Goal: Task Accomplishment & Management: Use online tool/utility

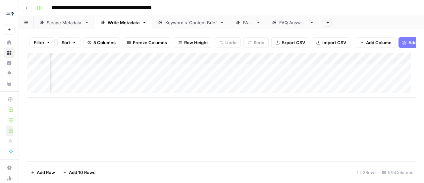
scroll to position [0, 95]
click at [25, 9] on icon "button" at bounding box center [27, 8] width 4 height 4
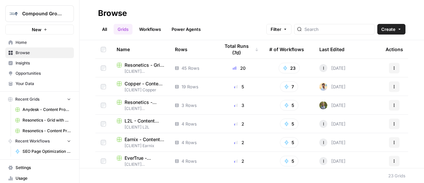
click at [27, 54] on span "Browse" at bounding box center [43, 53] width 55 height 6
click at [145, 118] on span "L2L - Content Production with Custom Workflows [FINAL]" at bounding box center [145, 120] width 40 height 7
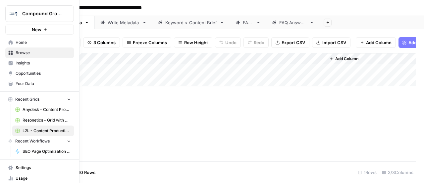
click at [21, 40] on span "Home" at bounding box center [43, 42] width 55 height 6
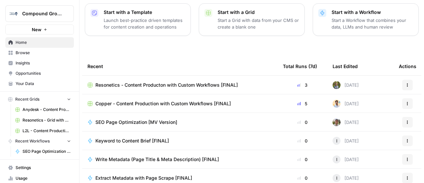
scroll to position [122, 0]
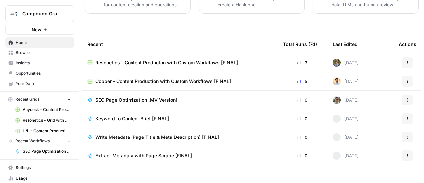
click at [216, 97] on div "SEO Page Optimization [MV Version]" at bounding box center [180, 100] width 185 height 7
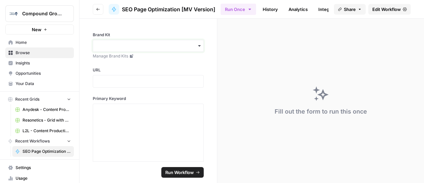
click at [152, 48] on input "Brand Kit" at bounding box center [148, 45] width 102 height 7
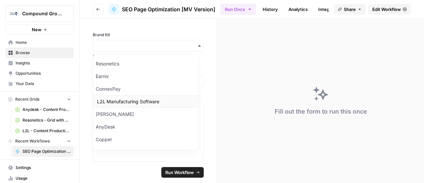
click at [100, 96] on div "L2L Manufacturing Software" at bounding box center [145, 101] width 105 height 13
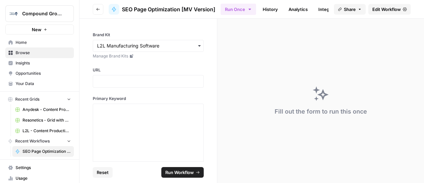
click at [133, 76] on div at bounding box center [148, 81] width 111 height 13
click at [204, 69] on div "Brand Kit Manage Brand Kits URL Primary Keyword" at bounding box center [149, 90] width 138 height 143
click at [168, 80] on p at bounding box center [148, 81] width 102 height 7
click at [203, 69] on div "Brand Kit Manage Brand Kits URL Primary Keyword" at bounding box center [149, 90] width 138 height 143
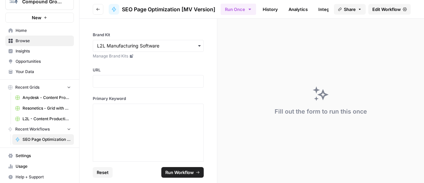
click at [100, 9] on button "Go back" at bounding box center [98, 9] width 11 height 11
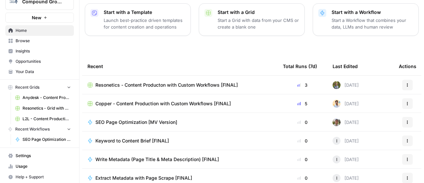
scroll to position [122, 0]
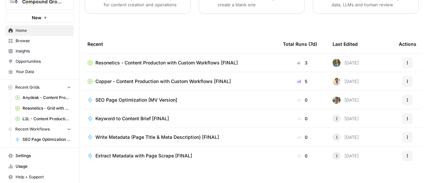
click at [127, 97] on span "SEO Page Optimization [MV Version]" at bounding box center [137, 100] width 82 height 7
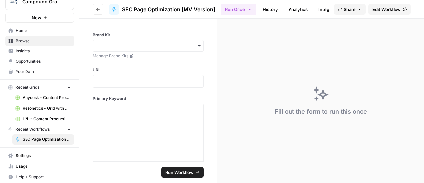
click at [267, 8] on link "History" at bounding box center [270, 9] width 23 height 11
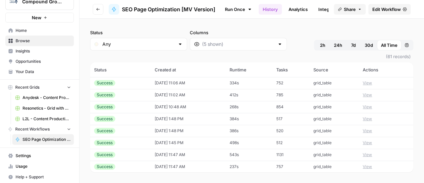
click at [368, 81] on button "View" at bounding box center [367, 83] width 9 height 6
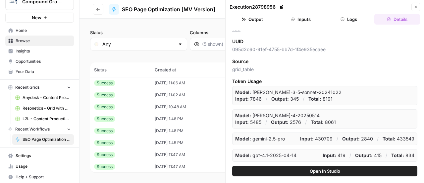
scroll to position [123, 0]
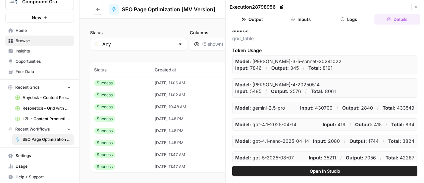
click at [418, 6] on icon "button" at bounding box center [416, 7] width 4 height 4
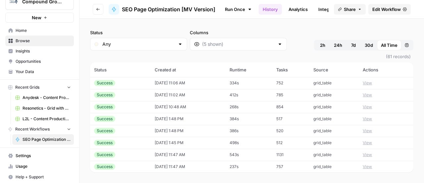
click at [101, 6] on button "Go back" at bounding box center [98, 9] width 11 height 11
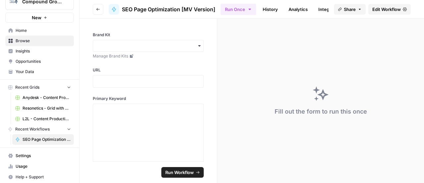
click at [147, 49] on div "button" at bounding box center [148, 46] width 111 height 12
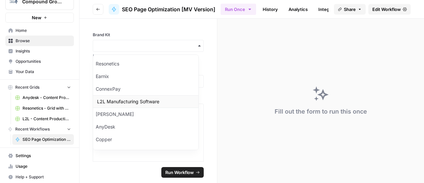
click at [129, 100] on div "L2L Manufacturing Software" at bounding box center [145, 101] width 105 height 13
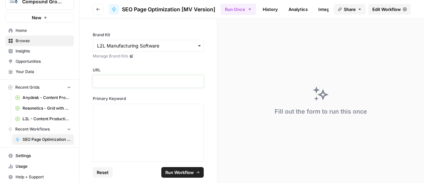
click at [149, 82] on p at bounding box center [148, 81] width 102 height 7
click at [133, 86] on div at bounding box center [148, 81] width 111 height 13
click at [136, 83] on p at bounding box center [148, 81] width 102 height 7
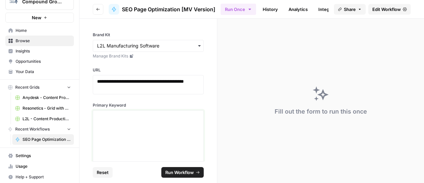
click at [144, 130] on div at bounding box center [148, 139] width 102 height 53
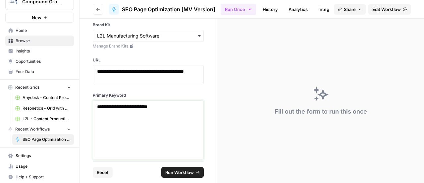
scroll to position [15, 0]
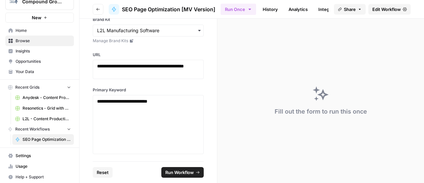
click at [192, 170] on span "Run Workflow" at bounding box center [179, 172] width 29 height 7
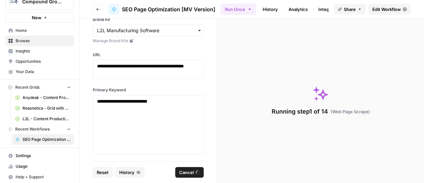
click at [33, 117] on span "L2L - Content Production with Custom Workflows [FINAL]" at bounding box center [47, 119] width 48 height 6
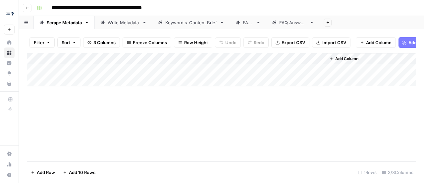
click at [327, 22] on icon "button" at bounding box center [328, 22] width 2 height 2
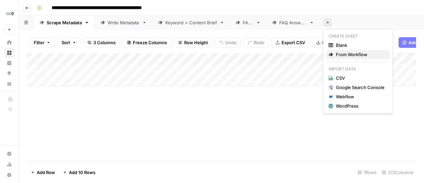
click at [348, 55] on span "From Workflow" at bounding box center [360, 54] width 49 height 7
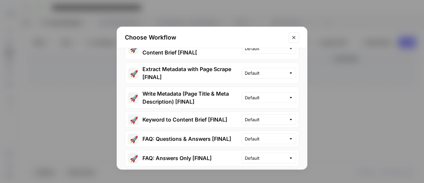
scroll to position [52, 0]
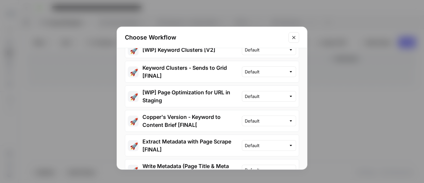
click at [292, 36] on icon "Close modal" at bounding box center [294, 37] width 5 height 5
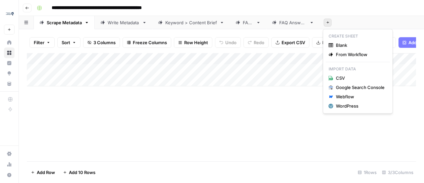
click at [328, 25] on button "Add Sheet" at bounding box center [328, 23] width 8 height 8
click at [356, 54] on span "From Workflow" at bounding box center [360, 54] width 49 height 7
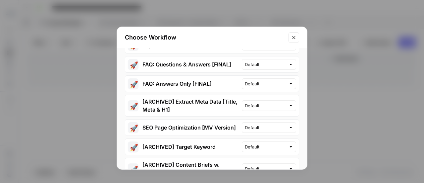
scroll to position [232, 0]
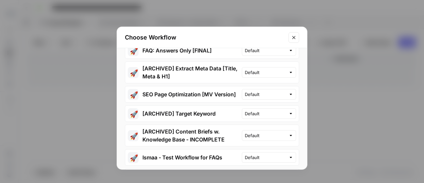
click at [136, 92] on span "🚀" at bounding box center [133, 94] width 7 height 7
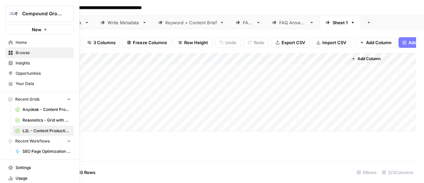
click at [20, 43] on span "Home" at bounding box center [43, 42] width 55 height 6
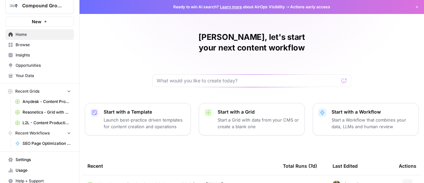
scroll to position [12, 0]
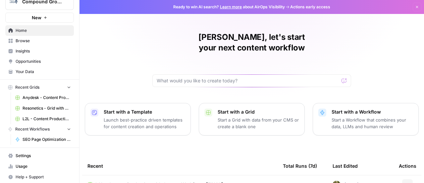
click at [46, 140] on span "SEO Page Optimization [MV Version]" at bounding box center [47, 139] width 48 height 6
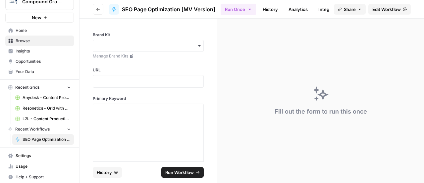
click at [276, 5] on link "History" at bounding box center [270, 9] width 23 height 11
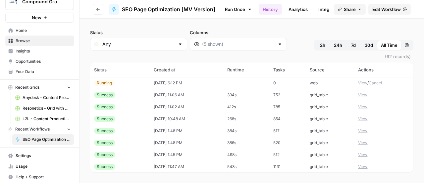
click at [358, 82] on button "View" at bounding box center [362, 83] width 9 height 6
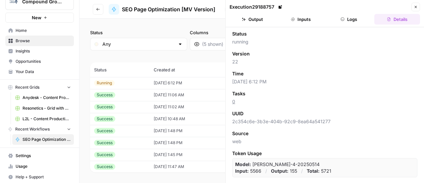
click at [346, 17] on button "Logs" at bounding box center [350, 19] width 46 height 11
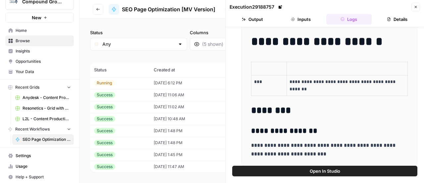
click at [257, 17] on button "Output" at bounding box center [253, 19] width 46 height 11
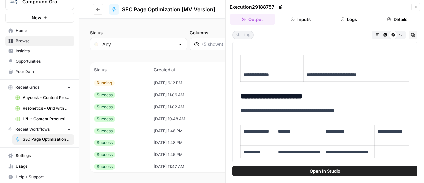
scroll to position [133, 0]
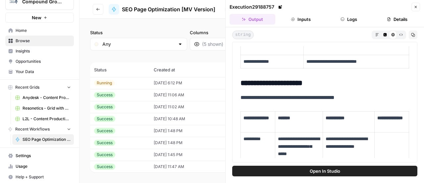
click at [322, 60] on p "**********" at bounding box center [355, 62] width 97 height 8
click at [322, 59] on p "**********" at bounding box center [355, 62] width 97 height 8
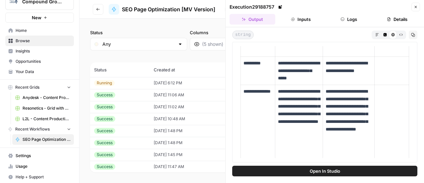
scroll to position [199, 0]
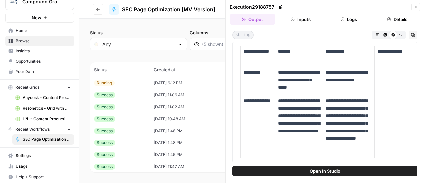
drag, startPoint x: 311, startPoint y: 90, endPoint x: 308, endPoint y: 85, distance: 5.5
click at [310, 89] on p "**********" at bounding box center [298, 80] width 41 height 23
drag, startPoint x: 308, startPoint y: 85, endPoint x: 279, endPoint y: 68, distance: 33.0
click at [279, 69] on p "**********" at bounding box center [298, 80] width 41 height 23
click at [307, 87] on p "**********" at bounding box center [298, 80] width 41 height 23
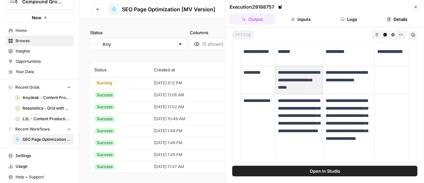
drag, startPoint x: 316, startPoint y: 88, endPoint x: 278, endPoint y: 70, distance: 42.2
click at [278, 70] on p "**********" at bounding box center [298, 80] width 41 height 23
click at [306, 79] on p "**********" at bounding box center [298, 80] width 41 height 23
drag, startPoint x: 318, startPoint y: 83, endPoint x: 313, endPoint y: 86, distance: 5.3
click at [318, 83] on td "**********" at bounding box center [299, 80] width 47 height 28
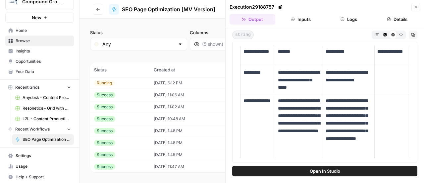
drag, startPoint x: 311, startPoint y: 87, endPoint x: 278, endPoint y: 74, distance: 35.4
click at [278, 74] on p "**********" at bounding box center [298, 80] width 41 height 23
copy p "**********"
click at [293, 121] on p "**********" at bounding box center [298, 131] width 41 height 68
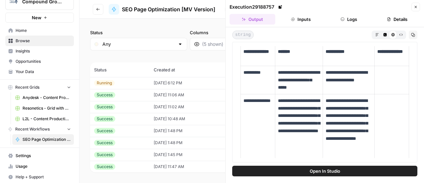
click at [293, 121] on p "**********" at bounding box center [298, 131] width 41 height 68
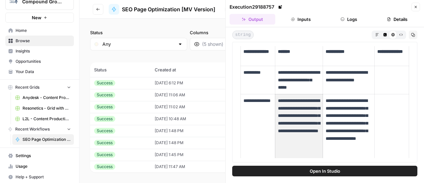
click at [330, 99] on p "**********" at bounding box center [348, 131] width 45 height 68
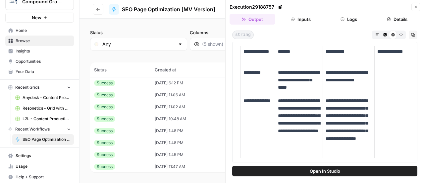
click at [330, 99] on p "**********" at bounding box center [348, 131] width 45 height 68
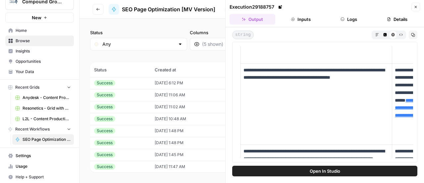
scroll to position [531, 0]
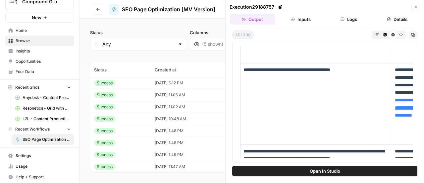
click at [27, 116] on span "L2L - Content Production with Custom Workflows [FINAL]" at bounding box center [47, 119] width 48 height 6
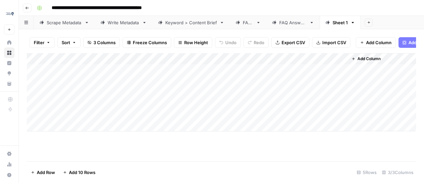
click at [66, 73] on div "Add Column" at bounding box center [222, 92] width 390 height 78
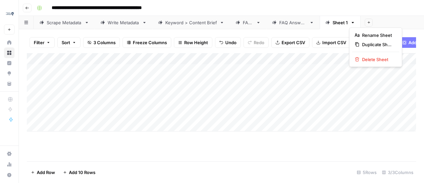
drag, startPoint x: 343, startPoint y: 26, endPoint x: 350, endPoint y: 22, distance: 8.4
click at [351, 22] on icon "button" at bounding box center [353, 22] width 5 height 5
click at [366, 32] on span "Rename Sheet" at bounding box center [378, 35] width 32 height 7
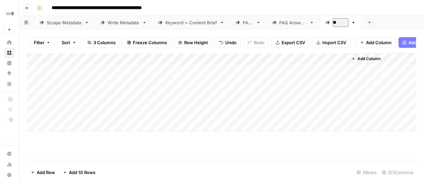
type input "*"
type input "**********"
click at [345, 11] on div "**********" at bounding box center [226, 8] width 384 height 11
click at [109, 87] on div "Add Column" at bounding box center [222, 92] width 390 height 78
click at [86, 86] on div "Add Column" at bounding box center [222, 92] width 390 height 78
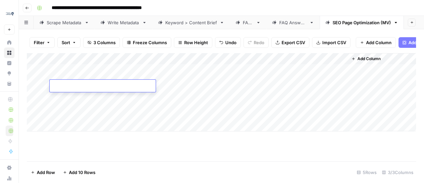
type textarea "**********"
click at [90, 94] on div "Add Column" at bounding box center [222, 92] width 390 height 78
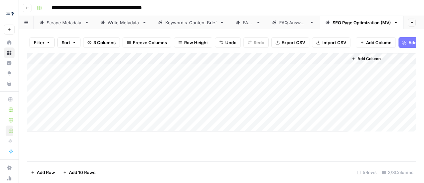
click at [81, 99] on div "Add Column" at bounding box center [222, 92] width 390 height 78
type textarea "**********"
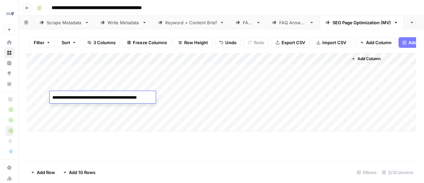
click at [174, 78] on div "Add Column" at bounding box center [222, 92] width 390 height 78
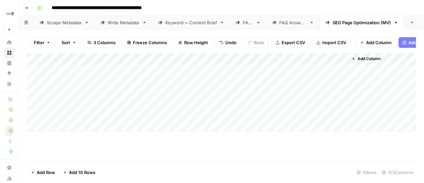
click at [166, 73] on div "Add Column" at bounding box center [222, 92] width 390 height 78
type textarea "**********"
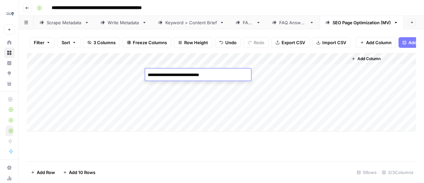
click at [164, 97] on div "Add Column" at bounding box center [222, 92] width 390 height 78
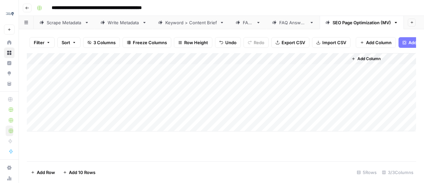
click at [196, 74] on div "Add Column" at bounding box center [222, 92] width 390 height 78
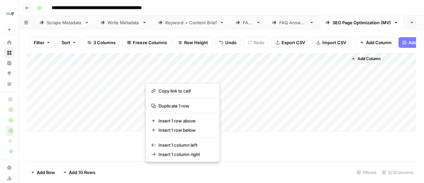
click at [169, 73] on button "button" at bounding box center [194, 75] width 96 height 12
click at [169, 77] on button "button" at bounding box center [194, 75] width 96 height 12
drag, startPoint x: 349, startPoint y: 164, endPoint x: 340, endPoint y: 159, distance: 11.0
click at [349, 164] on footer "Add Row Add 10 Rows 5 Rows 3/3 Columns" at bounding box center [222, 172] width 390 height 22
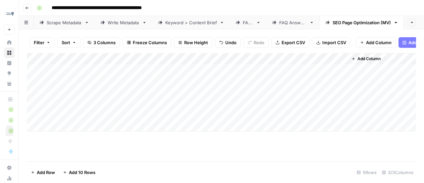
click at [174, 74] on div "Add Column" at bounding box center [222, 92] width 390 height 78
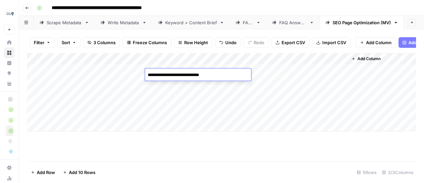
click at [193, 76] on textarea "**********" at bounding box center [198, 74] width 106 height 9
type textarea "**********"
click at [185, 87] on div "Add Column" at bounding box center [222, 92] width 390 height 78
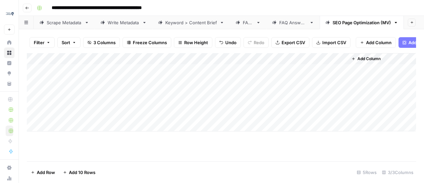
click at [157, 84] on div "Add Column" at bounding box center [222, 92] width 390 height 78
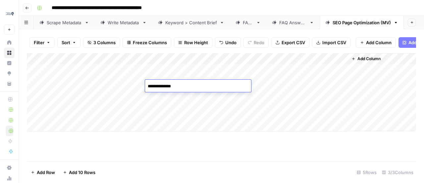
type textarea "**********"
click at [236, 62] on div "Add Column" at bounding box center [222, 92] width 390 height 78
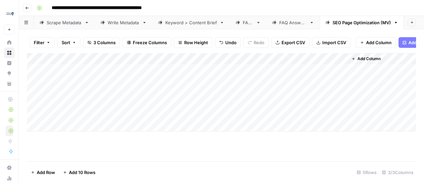
click at [370, 41] on span "Add Column" at bounding box center [379, 42] width 26 height 7
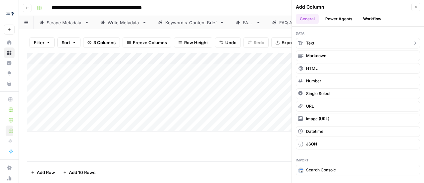
click at [363, 45] on button "Text" at bounding box center [358, 43] width 124 height 11
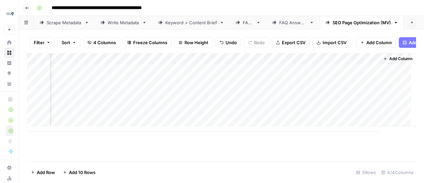
scroll to position [0, 69]
drag, startPoint x: 324, startPoint y: 63, endPoint x: 212, endPoint y: 67, distance: 111.8
click at [212, 67] on div "Add Column" at bounding box center [222, 92] width 390 height 78
click at [191, 64] on div "Add Column" at bounding box center [222, 92] width 390 height 78
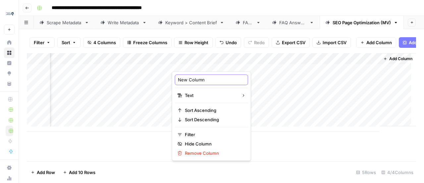
click at [198, 80] on input "New Column" at bounding box center [211, 79] width 67 height 7
type input "Supporting Keyword"
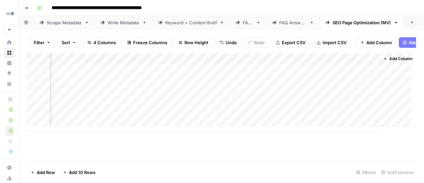
click at [143, 137] on div "Add Column" at bounding box center [222, 107] width 390 height 108
click at [188, 89] on div "Add Column" at bounding box center [222, 92] width 390 height 78
click at [187, 73] on div "Add Column" at bounding box center [222, 92] width 390 height 78
click at [184, 74] on div "Add Column" at bounding box center [222, 92] width 390 height 78
type textarea "**********"
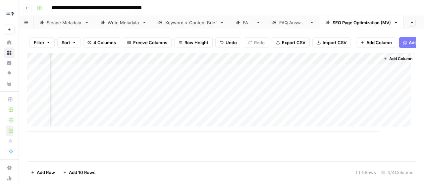
click at [193, 95] on div "Add Column" at bounding box center [222, 92] width 390 height 78
click at [192, 99] on div "Add Column" at bounding box center [222, 92] width 390 height 78
type textarea "**********"
click at [137, 157] on div "Add Column" at bounding box center [222, 107] width 390 height 108
click at [300, 75] on div "Add Column" at bounding box center [222, 92] width 390 height 78
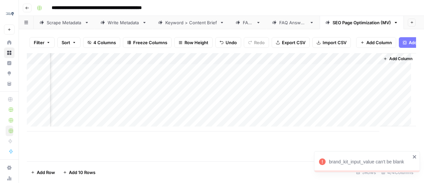
click at [421, 155] on div "Filter Sort 4 Columns Freeze Columns Row Height Undo Redo Export CSV Import CSV…" at bounding box center [222, 106] width 406 height 154
click at [414, 155] on icon "close" at bounding box center [414, 156] width 3 height 3
click at [190, 58] on div "Add Column" at bounding box center [222, 92] width 390 height 78
click at [196, 64] on div "Add Column" at bounding box center [222, 92] width 390 height 78
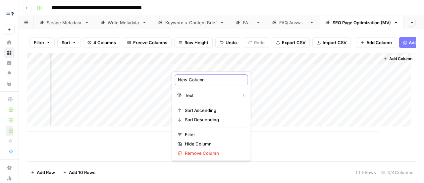
click at [200, 80] on input "New Column" at bounding box center [211, 79] width 67 height 7
type input "Supporting Keyword"
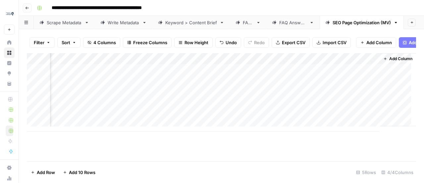
drag, startPoint x: 249, startPoint y: 157, endPoint x: 239, endPoint y: 157, distance: 10.6
click at [249, 157] on div "Add Column" at bounding box center [222, 107] width 390 height 108
click at [361, 63] on div "Add Column" at bounding box center [222, 92] width 390 height 78
click at [157, 160] on div "Add Column" at bounding box center [222, 107] width 390 height 108
drag, startPoint x: 283, startPoint y: 60, endPoint x: 227, endPoint y: 145, distance: 101.6
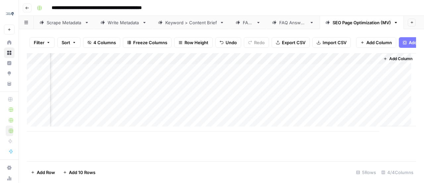
click at [226, 144] on div "Add Column" at bounding box center [222, 107] width 390 height 108
click at [363, 45] on button "Add Column" at bounding box center [377, 42] width 40 height 11
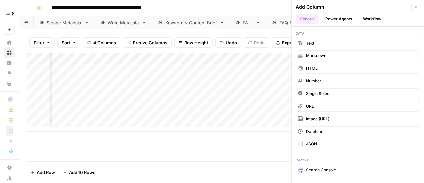
click at [366, 21] on button "Workflow" at bounding box center [372, 19] width 26 height 10
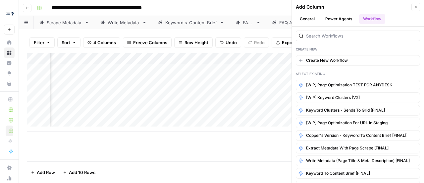
click at [312, 17] on button "General" at bounding box center [307, 19] width 23 height 10
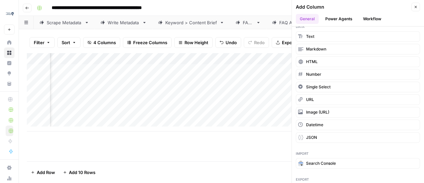
scroll to position [0, 0]
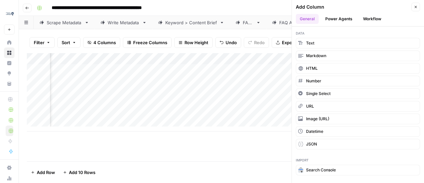
click at [411, 6] on div "Add Column Close" at bounding box center [358, 7] width 124 height 9
click at [417, 9] on icon "button" at bounding box center [416, 7] width 4 height 4
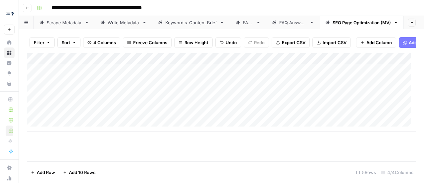
click at [400, 25] on link "SEO Page Optimization (MV)" at bounding box center [362, 22] width 84 height 13
click at [397, 24] on icon "button" at bounding box center [396, 22] width 5 height 5
click at [230, 154] on div "Add Column" at bounding box center [222, 107] width 390 height 108
click at [358, 63] on div "Add Column" at bounding box center [222, 92] width 390 height 78
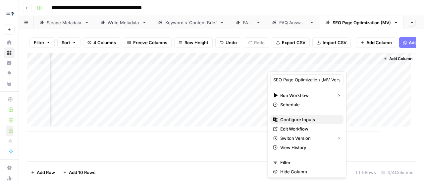
click at [316, 120] on span "Configure Inputs" at bounding box center [310, 119] width 58 height 7
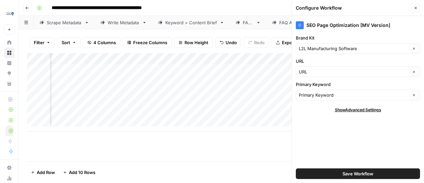
click at [363, 107] on span "Show Advanced Settings" at bounding box center [358, 110] width 46 height 6
click at [368, 154] on div "SEO Page Optimization [MV Version] Brand Kit L2L Manufacturing Software Clear U…" at bounding box center [358, 99] width 132 height 167
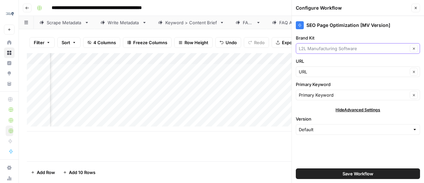
click at [342, 51] on input "Brand Kit" at bounding box center [353, 48] width 109 height 7
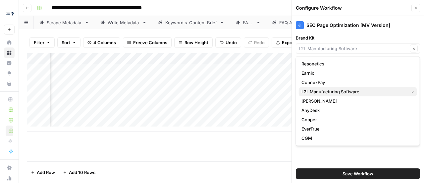
click at [338, 90] on span "L2L Manufacturing Software" at bounding box center [354, 91] width 104 height 7
type input "L2L Manufacturing Software"
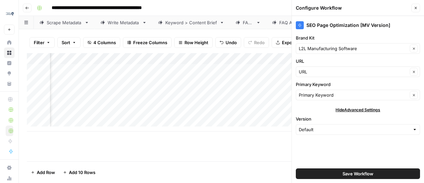
click at [345, 159] on div "SEO Page Optimization [MV Version] Brand Kit L2L Manufacturing Software Clear U…" at bounding box center [358, 99] width 132 height 167
click at [354, 128] on input "Version" at bounding box center [354, 129] width 111 height 7
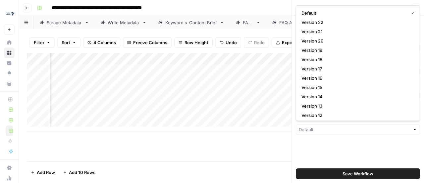
type input "Default"
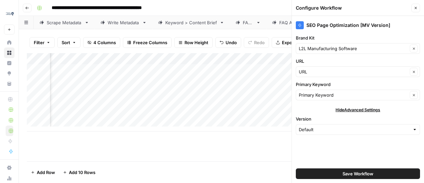
click at [343, 154] on div "SEO Page Optimization [MV Version] Brand Kit L2L Manufacturing Software Clear U…" at bounding box center [358, 99] width 132 height 167
click at [322, 169] on button "Save Workflow" at bounding box center [358, 173] width 124 height 11
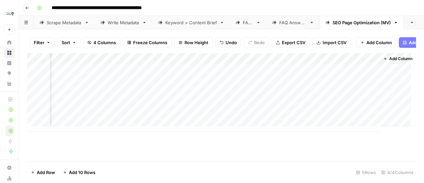
click at [306, 72] on div "Add Column" at bounding box center [222, 92] width 390 height 78
click at [367, 74] on div "Add Column" at bounding box center [222, 92] width 390 height 78
click at [283, 85] on div "Add Column" at bounding box center [222, 92] width 390 height 78
click at [321, 97] on div "Add Column" at bounding box center [222, 92] width 390 height 78
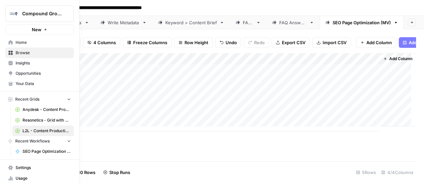
click at [9, 43] on icon at bounding box center [11, 42] width 4 height 4
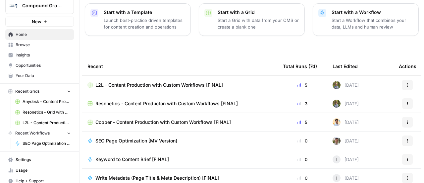
scroll to position [12, 0]
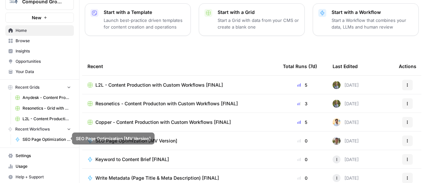
click at [33, 142] on link "SEO Page Optimization [MV Version]" at bounding box center [43, 139] width 62 height 11
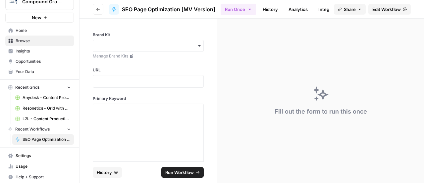
click at [275, 5] on link "History" at bounding box center [270, 9] width 23 height 11
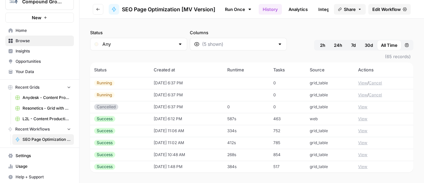
click at [133, 115] on td "Success" at bounding box center [120, 119] width 60 height 12
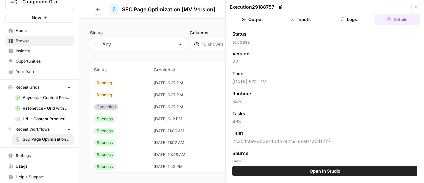
click at [251, 20] on button "Output" at bounding box center [253, 19] width 46 height 11
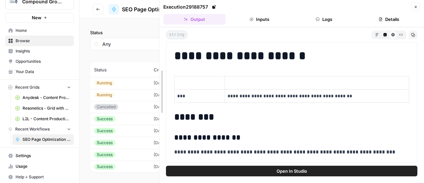
drag, startPoint x: 228, startPoint y: 19, endPoint x: 77, endPoint y: 26, distance: 150.4
click at [77, 26] on body "Compound Growth New Home Browse Insights Opportunities Your Data Recent Grids A…" at bounding box center [212, 91] width 424 height 183
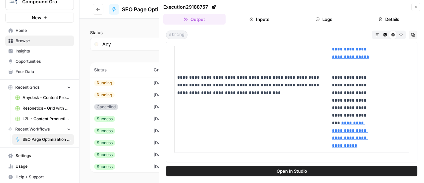
scroll to position [597, 0]
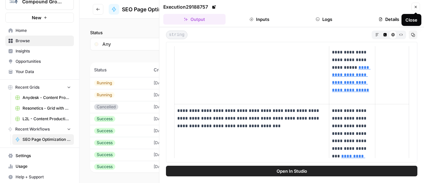
drag, startPoint x: 415, startPoint y: 7, endPoint x: 245, endPoint y: 80, distance: 185.1
click at [245, 80] on div "**********" at bounding box center [291, 91] width 265 height 183
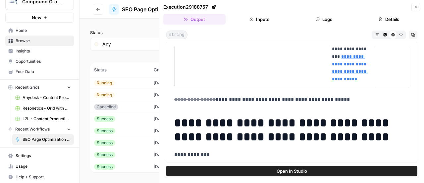
scroll to position [730, 0]
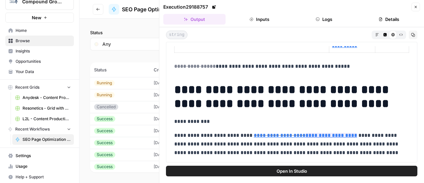
click at [192, 95] on h1 "**********" at bounding box center [289, 97] width 230 height 28
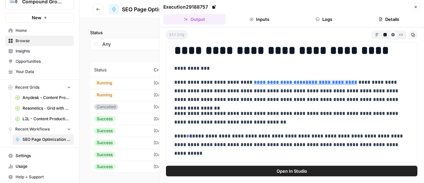
scroll to position [763, 0]
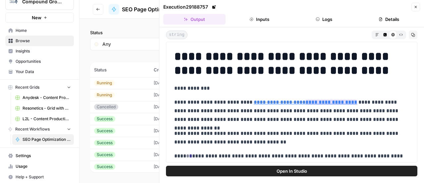
click at [314, 102] on link "**********" at bounding box center [332, 101] width 52 height 5
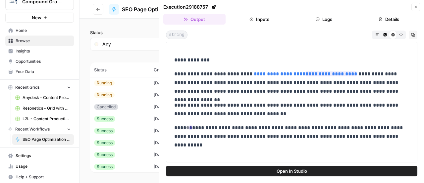
scroll to position [829, 0]
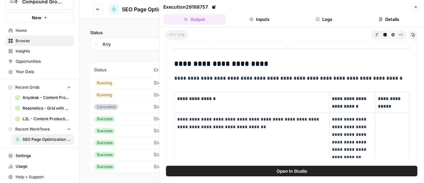
scroll to position [232, 0]
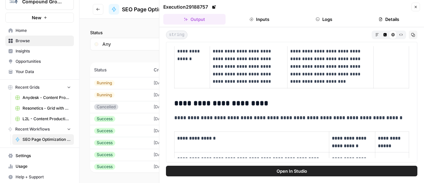
click at [204, 104] on h3 "**********" at bounding box center [289, 103] width 230 height 9
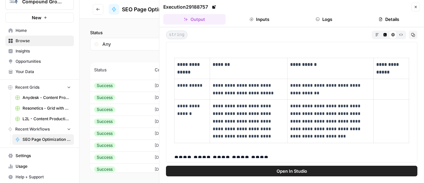
scroll to position [199, 0]
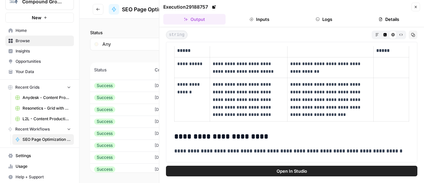
drag, startPoint x: 325, startPoint y: 75, endPoint x: 287, endPoint y: 62, distance: 40.9
click at [288, 62] on td "**********" at bounding box center [331, 67] width 86 height 21
copy p "**********"
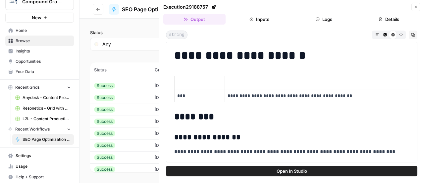
scroll to position [0, 0]
click at [193, 119] on h2 "********" at bounding box center [289, 117] width 230 height 11
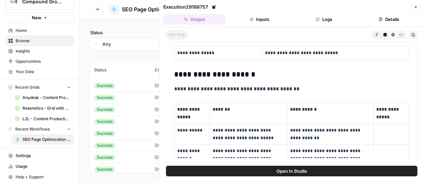
click at [222, 74] on h3 "**********" at bounding box center [289, 74] width 230 height 9
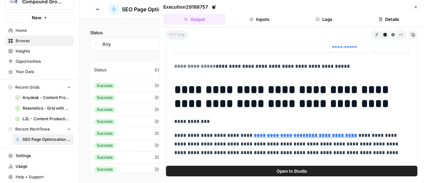
scroll to position [763, 0]
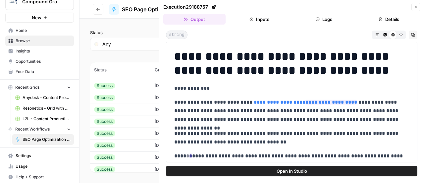
drag, startPoint x: 348, startPoint y: 71, endPoint x: 178, endPoint y: 57, distance: 171.0
click at [178, 57] on h1 "**********" at bounding box center [289, 63] width 230 height 28
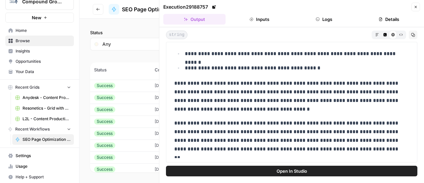
scroll to position [895, 0]
